Goal: Information Seeking & Learning: Learn about a topic

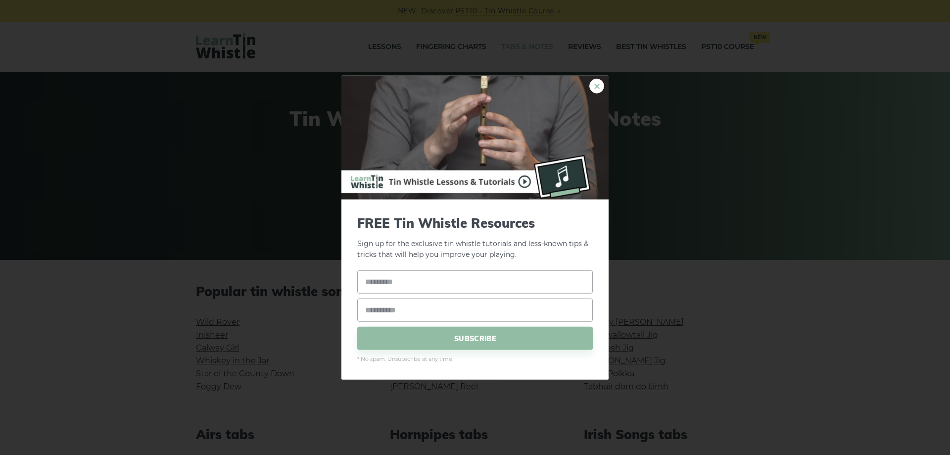
click at [598, 89] on link "×" at bounding box center [596, 85] width 15 height 15
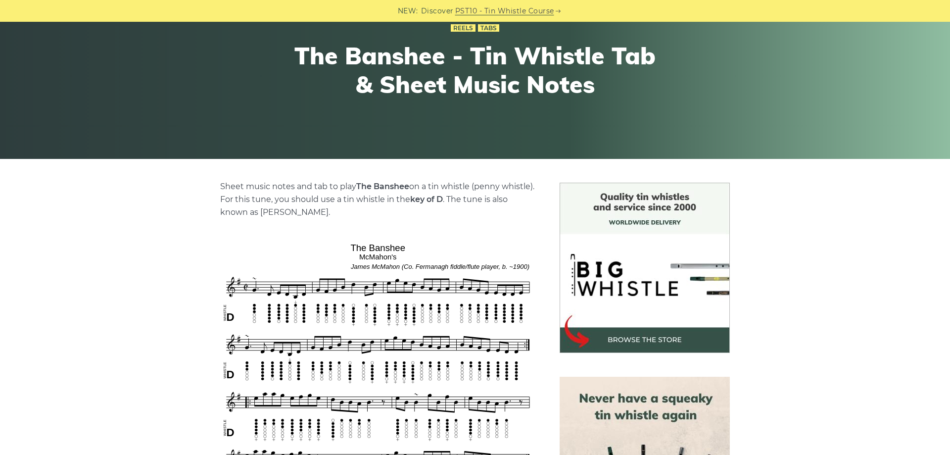
scroll to position [252, 0]
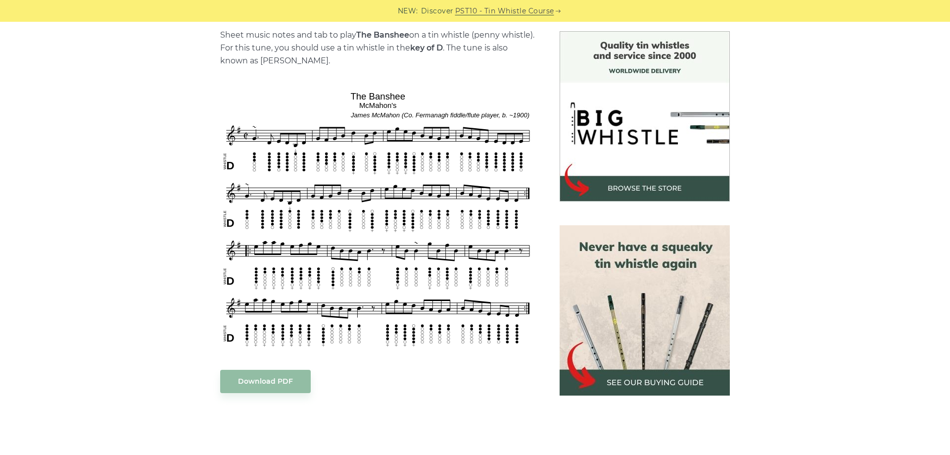
click at [640, 270] on img at bounding box center [645, 310] width 170 height 170
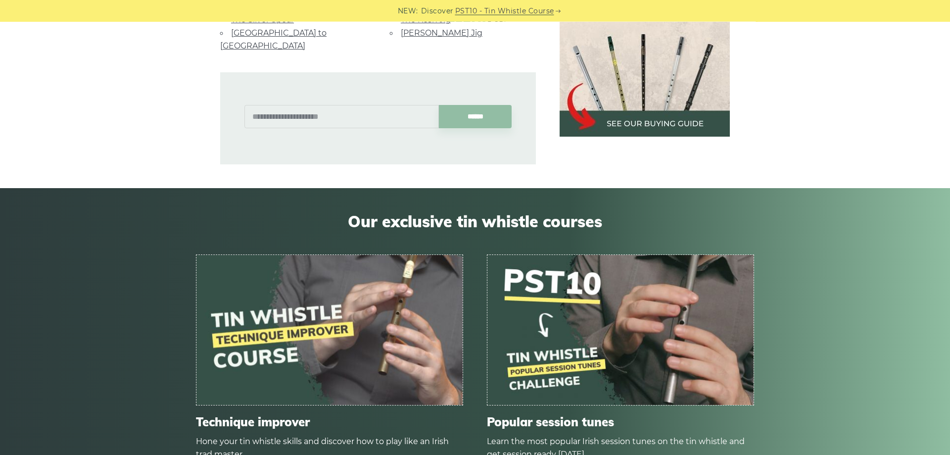
scroll to position [1009, 0]
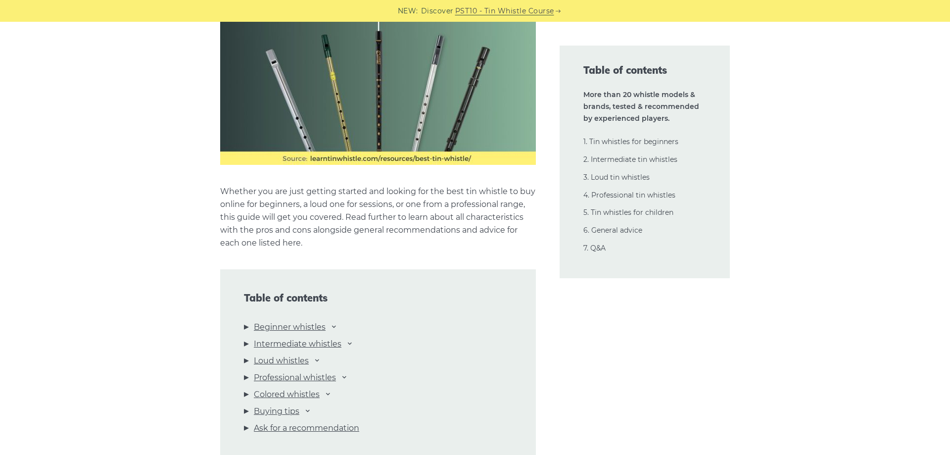
scroll to position [1110, 0]
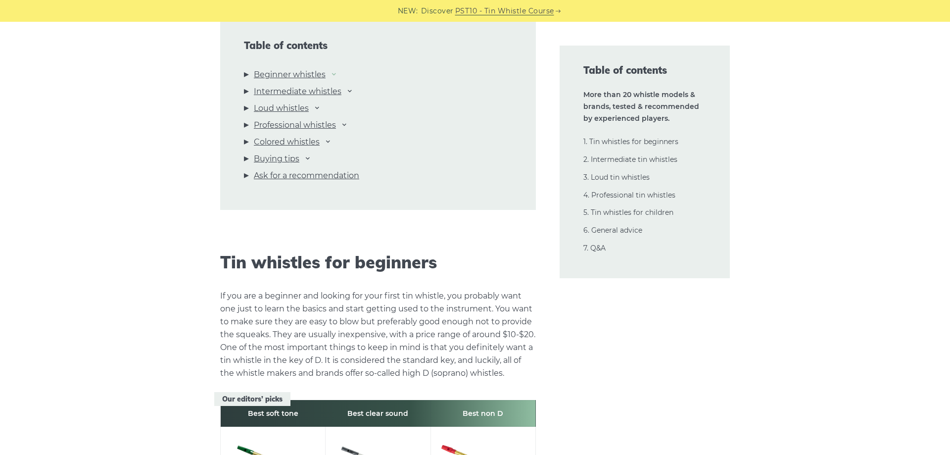
click at [336, 71] on icon at bounding box center [334, 74] width 8 height 8
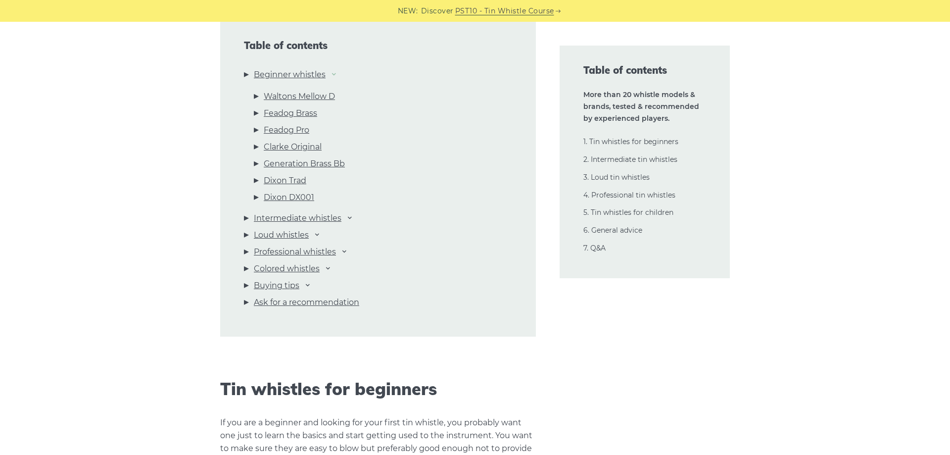
click at [336, 71] on icon at bounding box center [334, 74] width 8 height 8
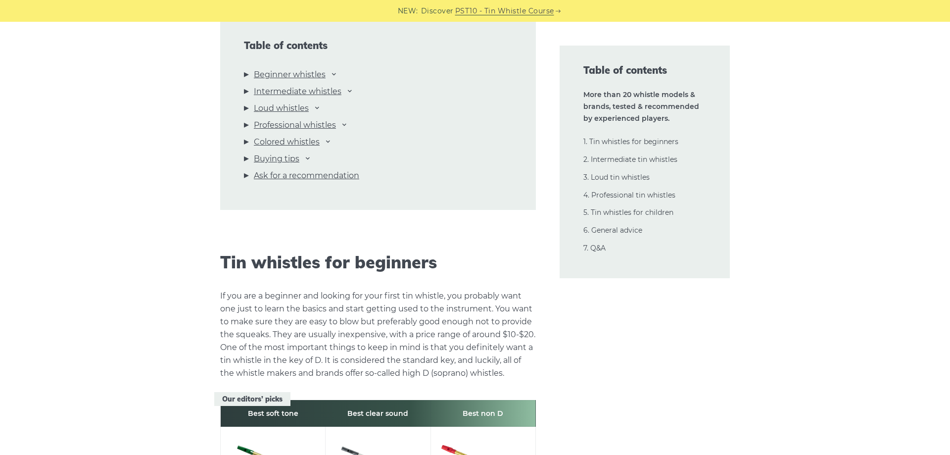
click at [346, 94] on li "Intermediate whistles Dixon DX005 Killarney Lir “Original” Lir PRO Wild McNeela…" at bounding box center [378, 93] width 268 height 17
click at [353, 91] on icon at bounding box center [350, 91] width 8 height 8
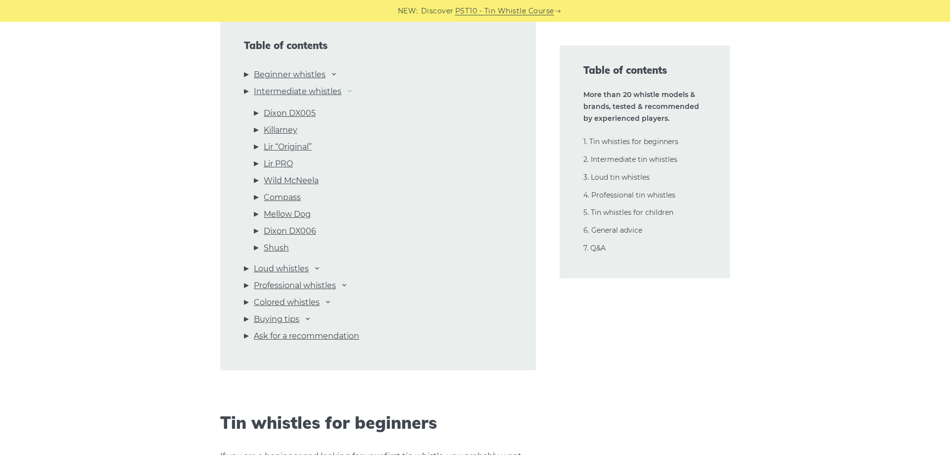
click at [353, 91] on icon at bounding box center [350, 91] width 8 height 8
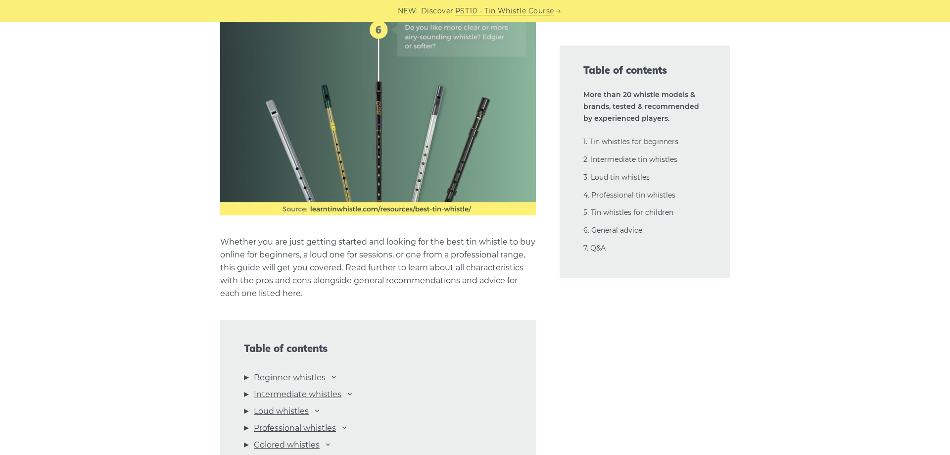
scroll to position [505, 0]
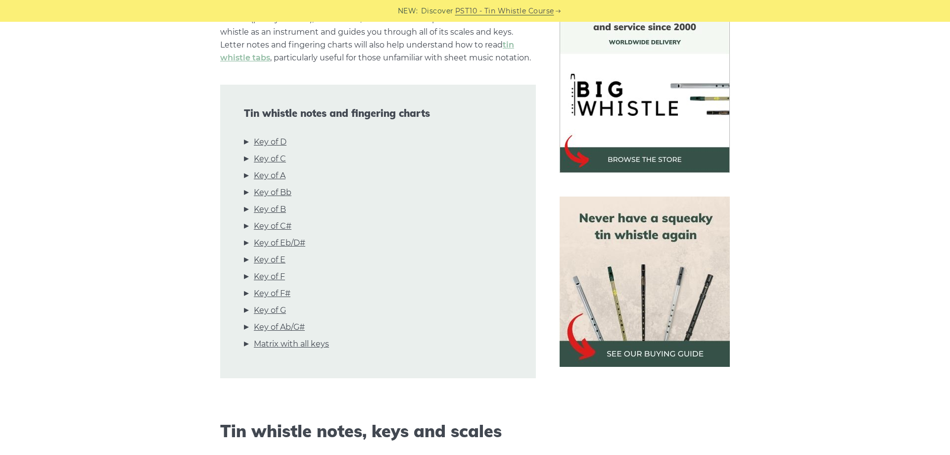
scroll to position [303, 0]
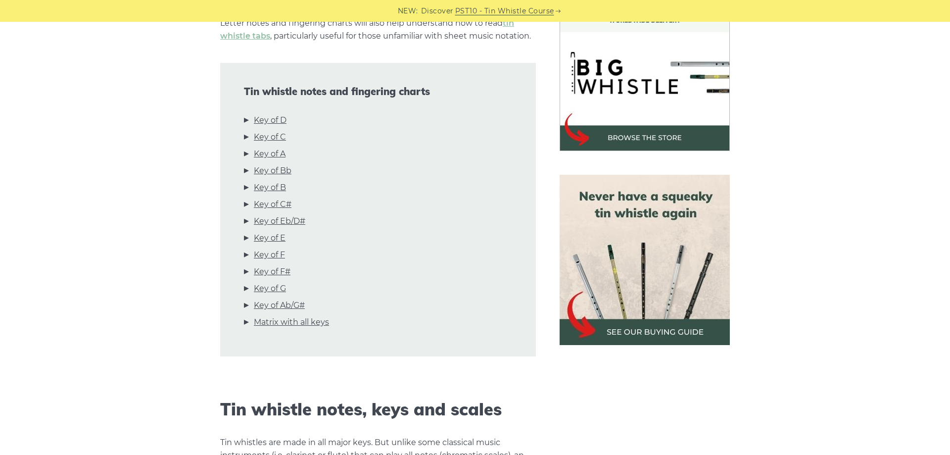
click at [248, 137] on li "Key of C" at bounding box center [378, 139] width 268 height 17
click at [261, 138] on link "Key of C" at bounding box center [270, 137] width 32 height 13
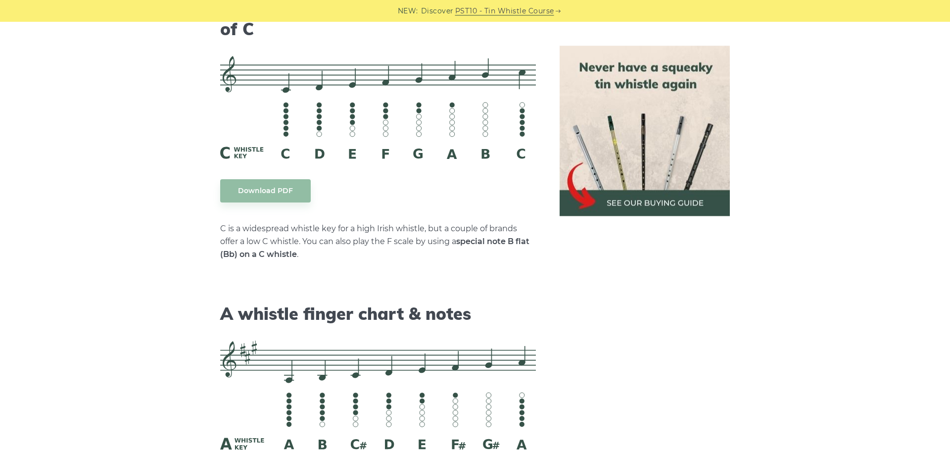
scroll to position [2427, 0]
